Goal: Information Seeking & Learning: Compare options

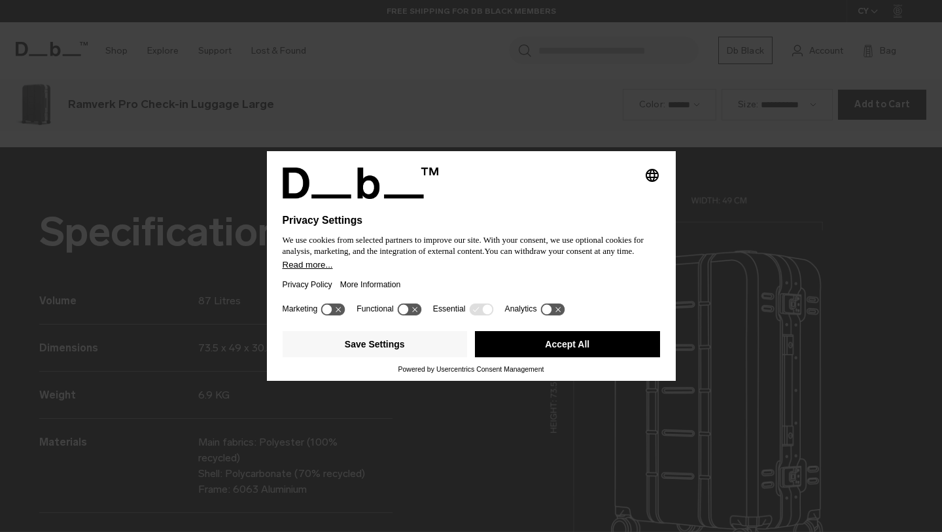
scroll to position [1595, 0]
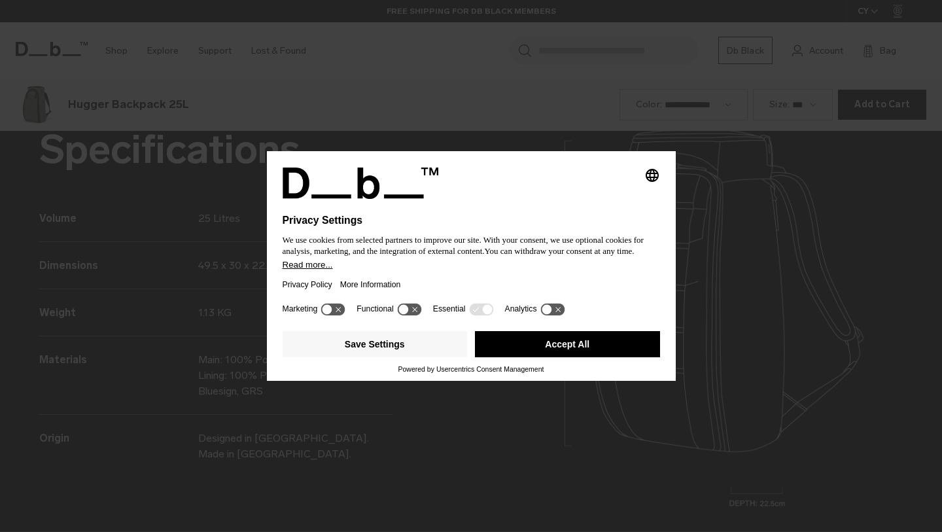
scroll to position [1595, 0]
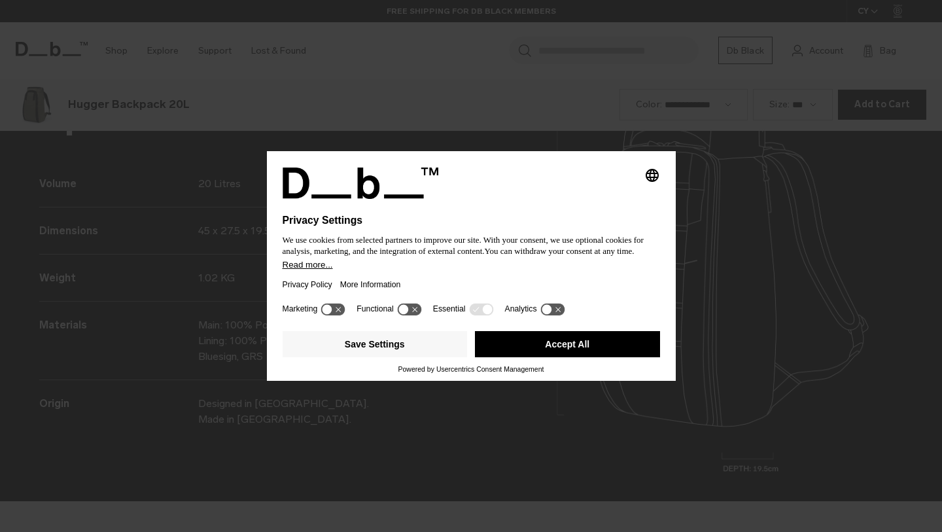
scroll to position [1595, 0]
